Goal: Information Seeking & Learning: Find specific fact

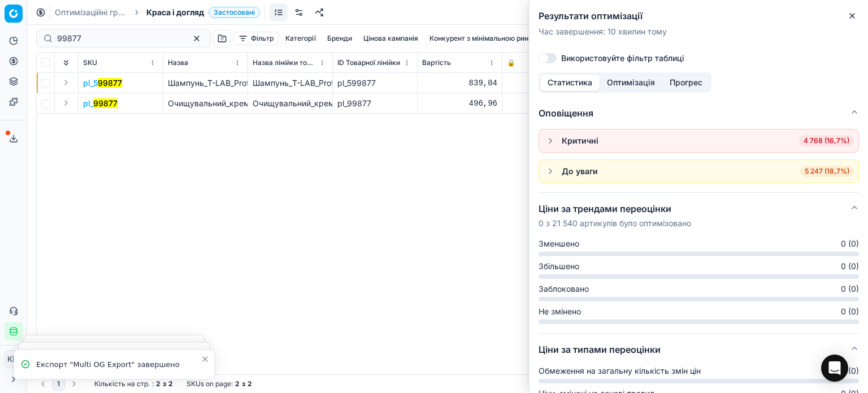
click at [851, 20] on icon "button" at bounding box center [852, 15] width 9 height 9
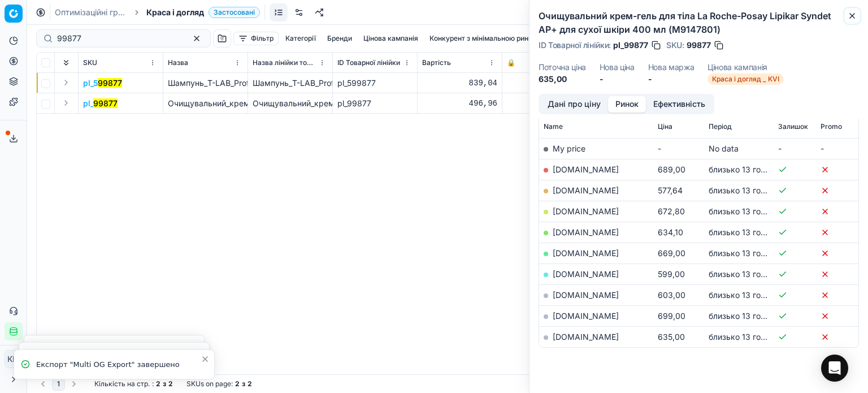
click at [851, 20] on icon "button" at bounding box center [852, 15] width 9 height 9
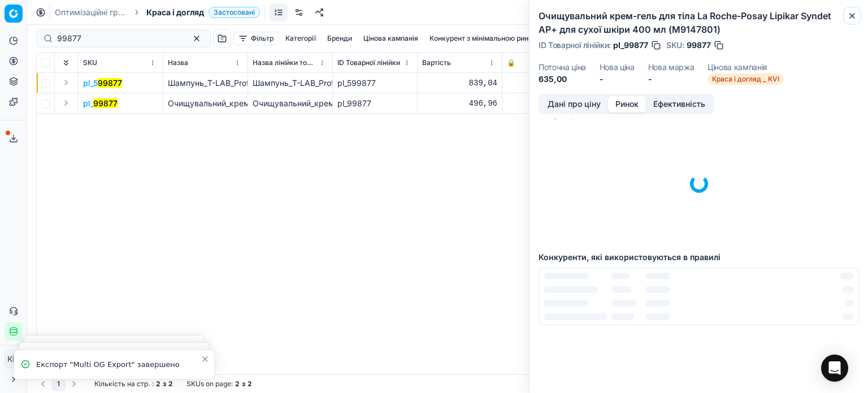
scroll to position [164, 0]
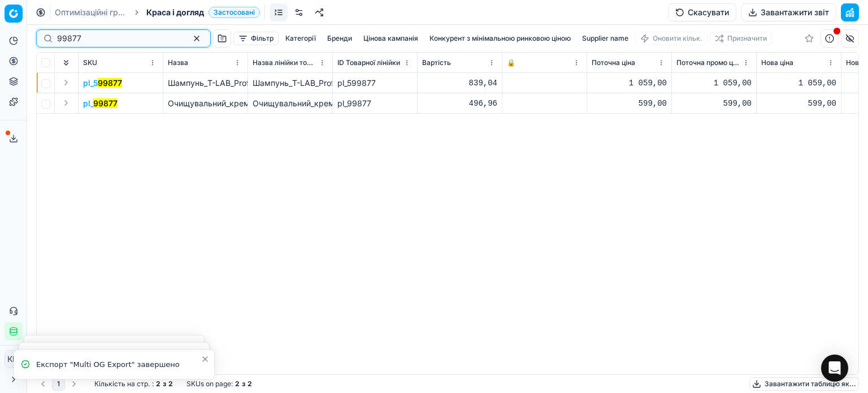
drag, startPoint x: 98, startPoint y: 40, endPoint x: 4, endPoint y: 38, distance: 93.8
click at [0, 36] on div "Pricing platform Аналітика Цінова оптимізація Асортимент продукції Шаблони Серв…" at bounding box center [434, 196] width 868 height 393
paste input "129879"
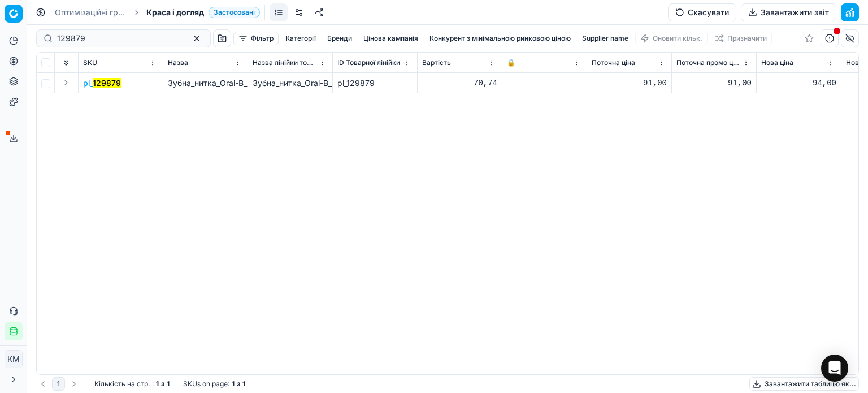
click at [109, 86] on mark "129879" at bounding box center [107, 83] width 28 height 10
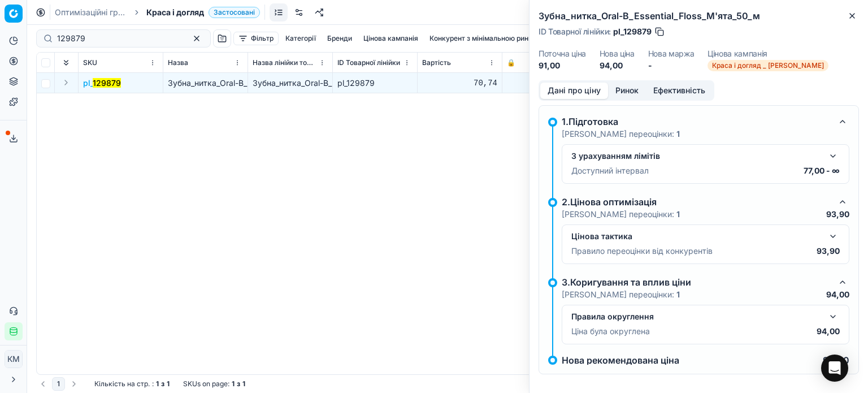
click at [631, 90] on button "Ринок" at bounding box center [627, 91] width 38 height 16
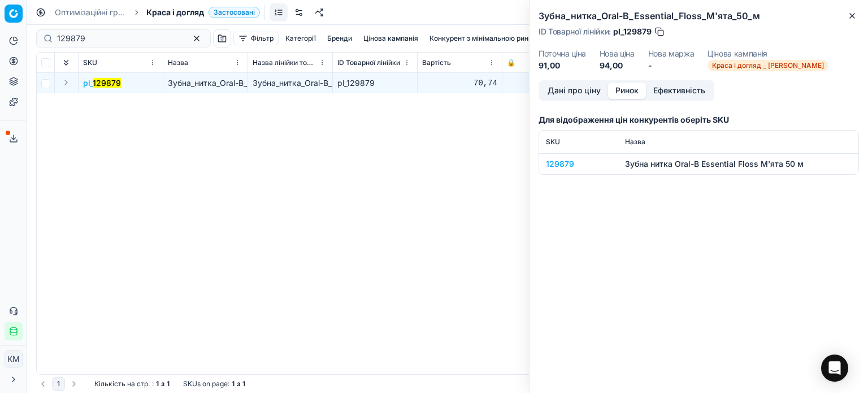
click at [560, 168] on div "129879" at bounding box center [579, 163] width 66 height 11
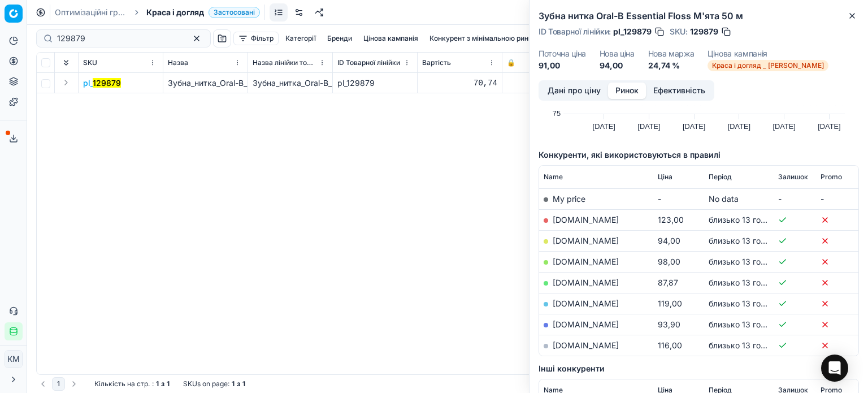
scroll to position [170, 0]
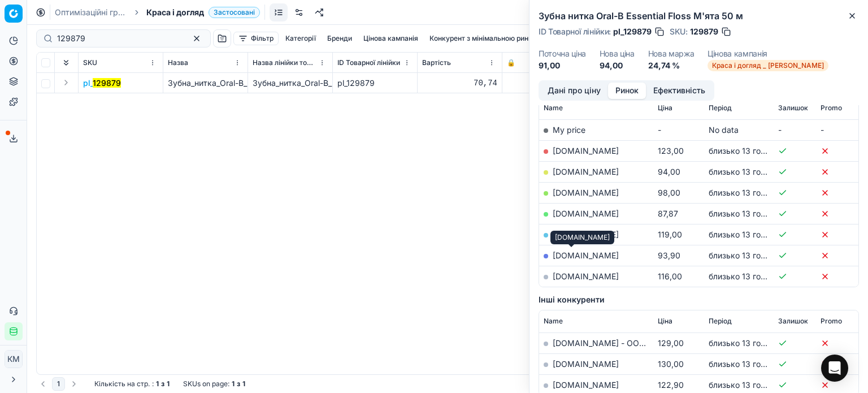
click at [586, 252] on link "[DOMAIN_NAME]" at bounding box center [586, 255] width 66 height 10
click at [857, 18] on button "Close" at bounding box center [853, 16] width 14 height 14
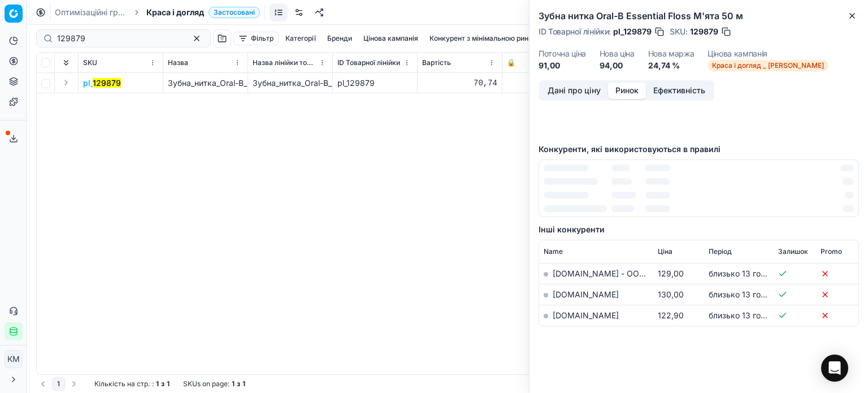
scroll to position [0, 0]
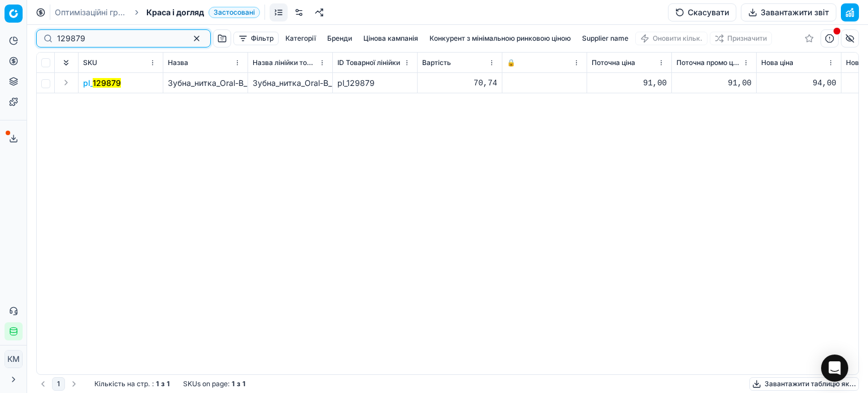
drag, startPoint x: 77, startPoint y: 42, endPoint x: 0, endPoint y: 36, distance: 77.6
click at [0, 36] on div "Pricing platform Аналітика Цінова оптимізація Асортимент продукції Шаблони Серв…" at bounding box center [434, 196] width 868 height 393
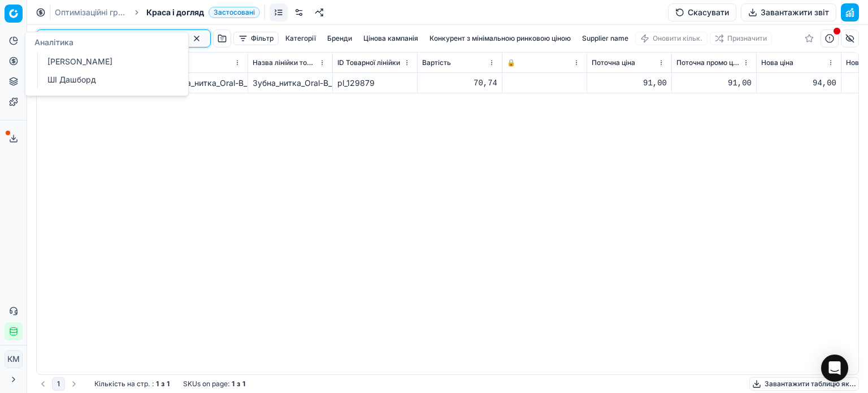
paste input "0"
type input "109879"
